Goal: Check status: Check status

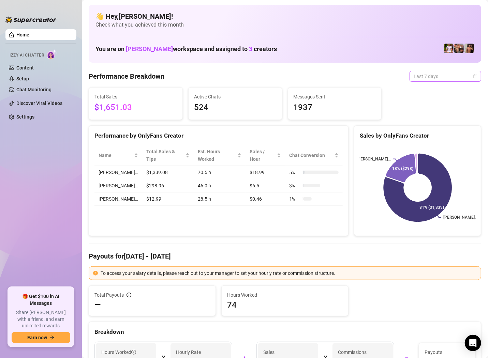
click at [471, 80] on span "Last 7 days" at bounding box center [444, 76] width 63 height 10
click at [432, 133] on div "Custom date" at bounding box center [445, 133] width 61 height 7
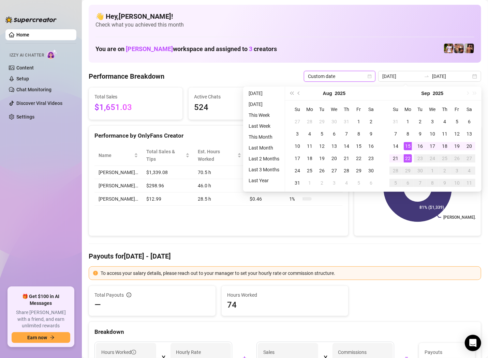
type input "[DATE]"
click at [408, 154] on div "22" at bounding box center [407, 158] width 8 height 8
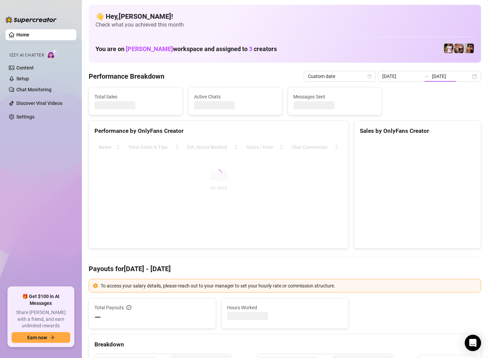
type input "[DATE]"
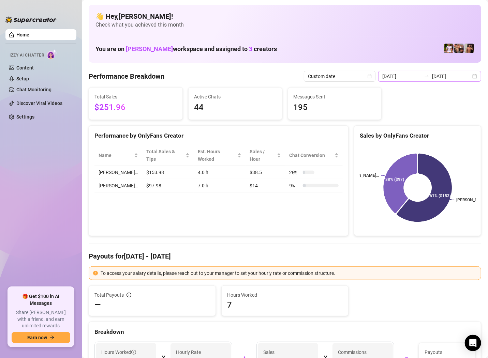
click at [432, 77] on div at bounding box center [426, 76] width 11 height 5
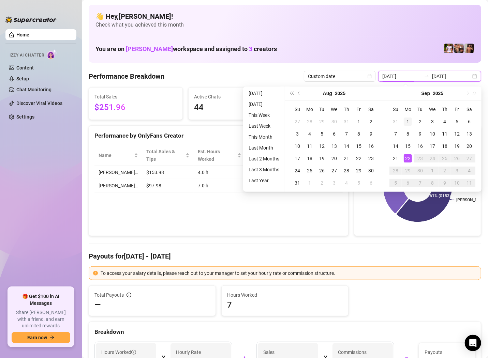
type input "2025-09-01"
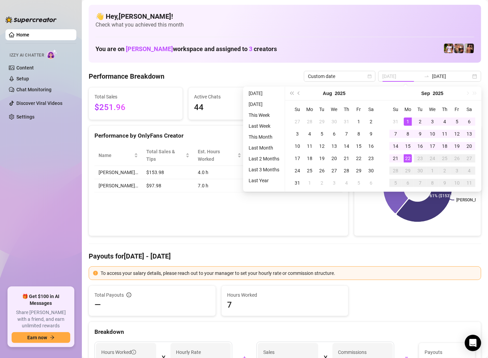
click at [406, 118] on div "1" at bounding box center [407, 122] width 8 height 8
type input "[DATE]"
click at [408, 158] on div "22" at bounding box center [407, 158] width 8 height 8
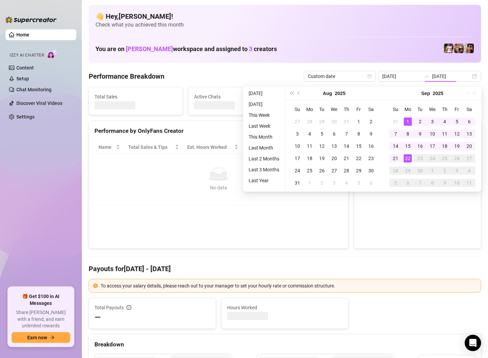
type input "2025-09-01"
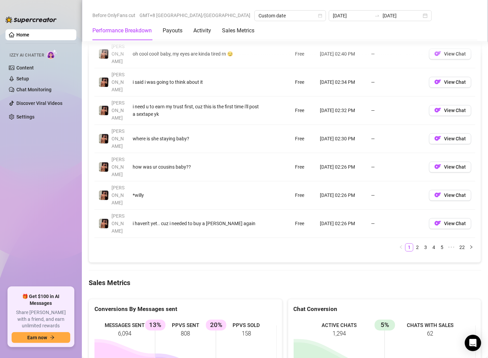
scroll to position [962, 0]
